Goal: Task Accomplishment & Management: Manage account settings

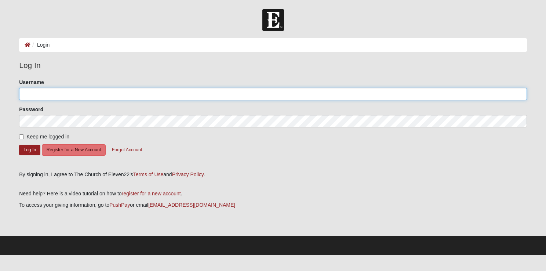
type input "[EMAIL_ADDRESS][DOMAIN_NAME]"
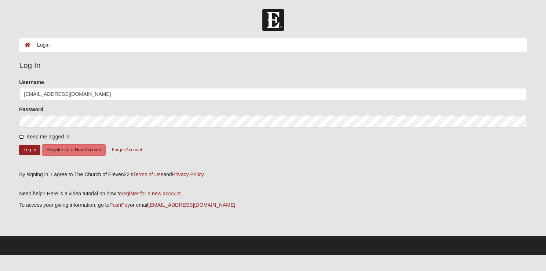
click at [21, 137] on input "Keep me logged in" at bounding box center [21, 136] width 5 height 5
checkbox input "true"
click at [22, 149] on button "Log In" at bounding box center [29, 150] width 21 height 11
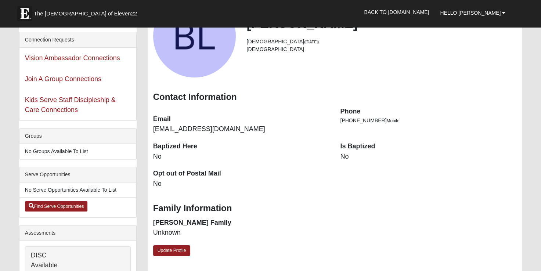
scroll to position [76, 0]
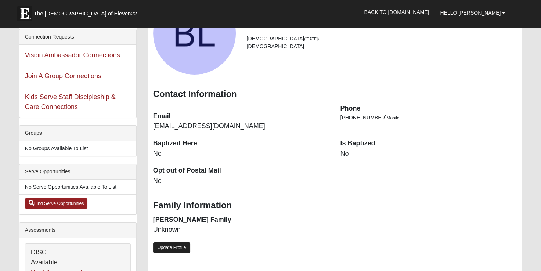
click at [179, 245] on link "Update Profile" at bounding box center [171, 247] width 37 height 11
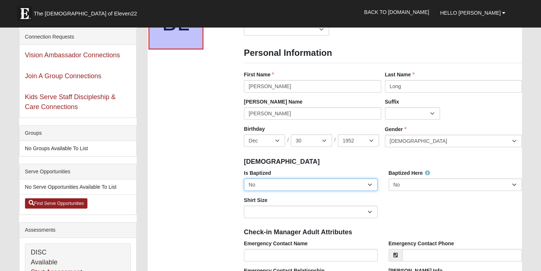
click at [368, 183] on select "No Yes" at bounding box center [311, 184] width 134 height 12
select select "True"
click at [244, 178] on select "No Yes" at bounding box center [311, 184] width 134 height 12
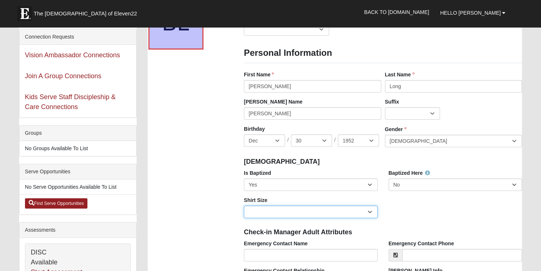
click at [369, 211] on select "Adult Small Adult Medium Adult Large Adult XL Adult XXL Adult 3XL Adult 4XL You…" at bounding box center [311, 212] width 134 height 12
select select "Adult Medium"
click at [244, 206] on select "Adult Small Adult Medium Adult Large Adult XL Adult XXL Adult 3XL Adult 4XL You…" at bounding box center [311, 212] width 134 height 12
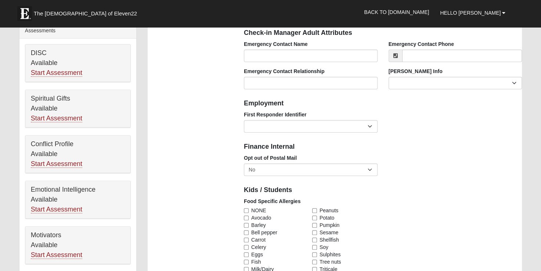
scroll to position [277, 0]
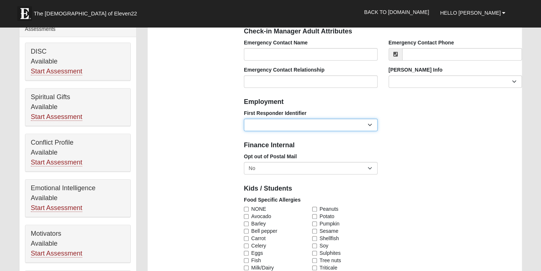
click at [370, 123] on select "EMT | Paramedic | Medical Firefighter | Fire Department Police Officer | Sherif…" at bounding box center [311, 125] width 134 height 12
click at [427, 120] on div "First Responder Identifier EMT | Paramedic | Medical Firefighter | Fire Departm…" at bounding box center [382, 122] width 289 height 27
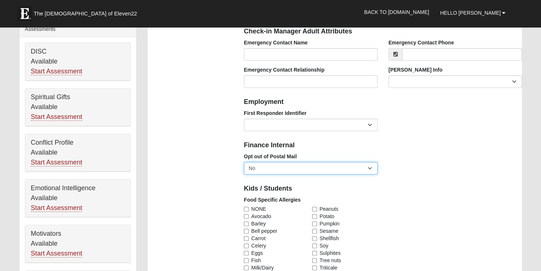
click at [369, 167] on select "No Yes" at bounding box center [311, 168] width 134 height 12
select select "True"
click at [244, 162] on select "No Yes" at bounding box center [311, 168] width 134 height 12
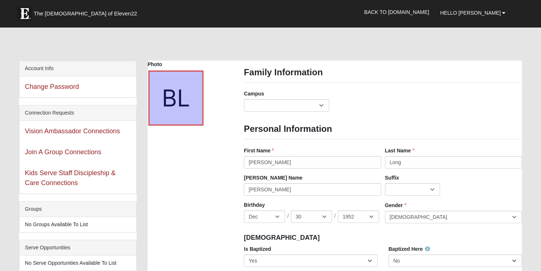
scroll to position [0, 0]
click at [424, 12] on link "Back to [DOMAIN_NAME]" at bounding box center [396, 12] width 76 height 18
